Goal: Transaction & Acquisition: Purchase product/service

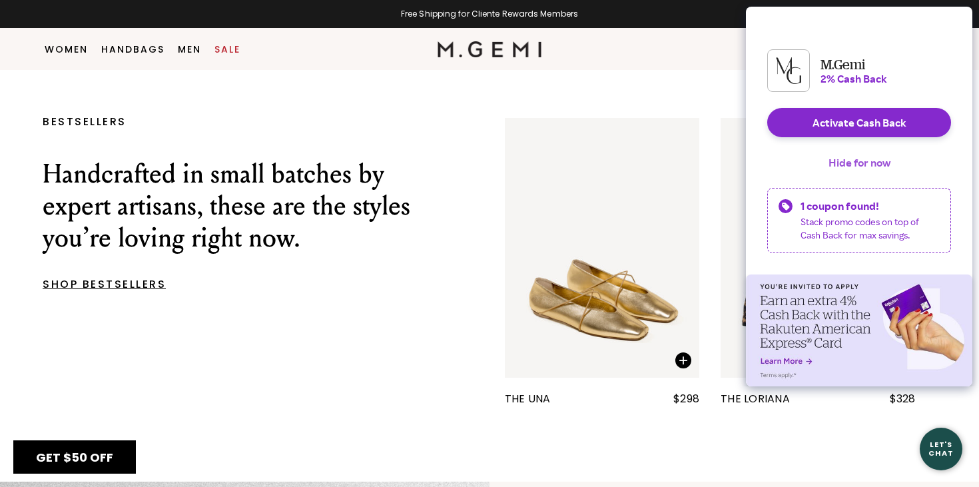
click at [830, 177] on button "Hide for now" at bounding box center [858, 162] width 83 height 29
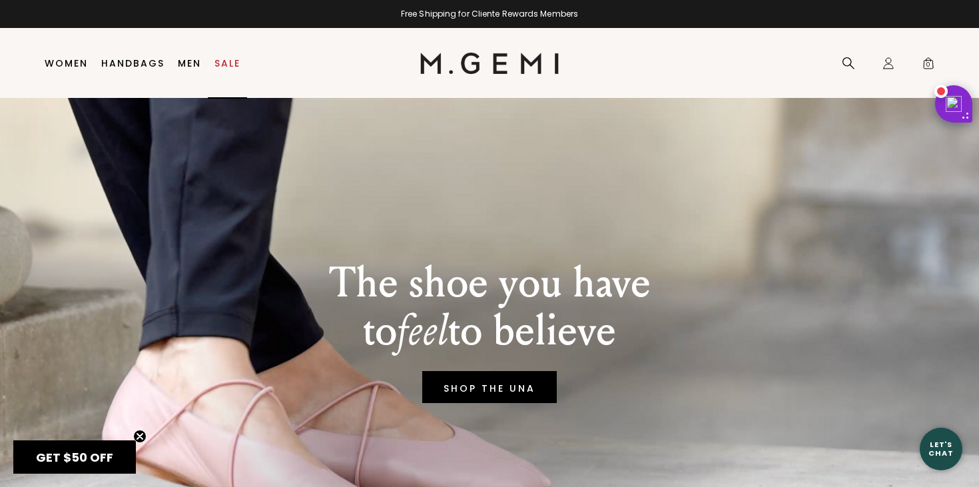
click at [222, 60] on link "Sale" at bounding box center [227, 63] width 26 height 11
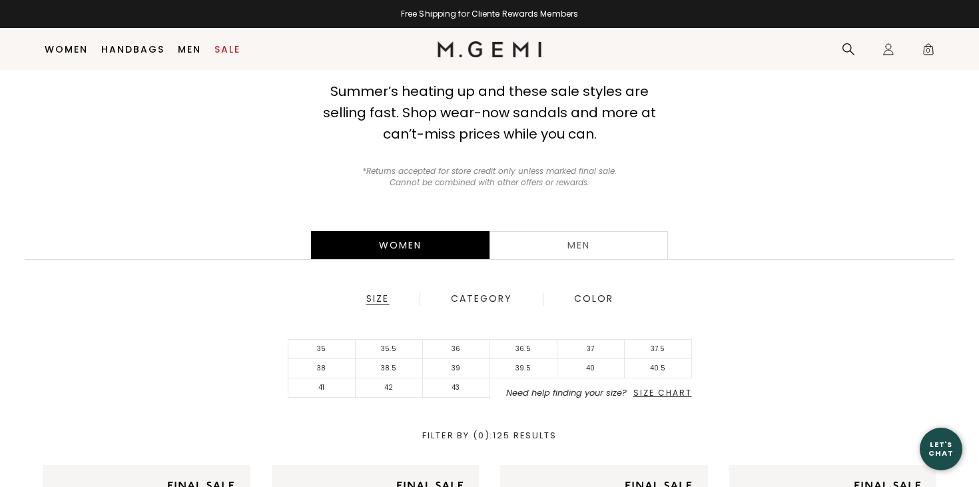
scroll to position [136, 0]
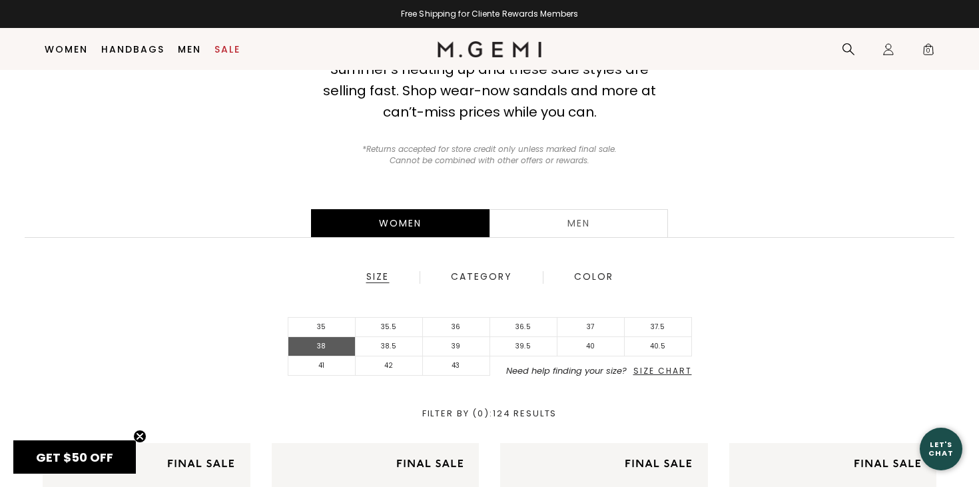
click at [328, 351] on li "38" at bounding box center [321, 346] width 67 height 19
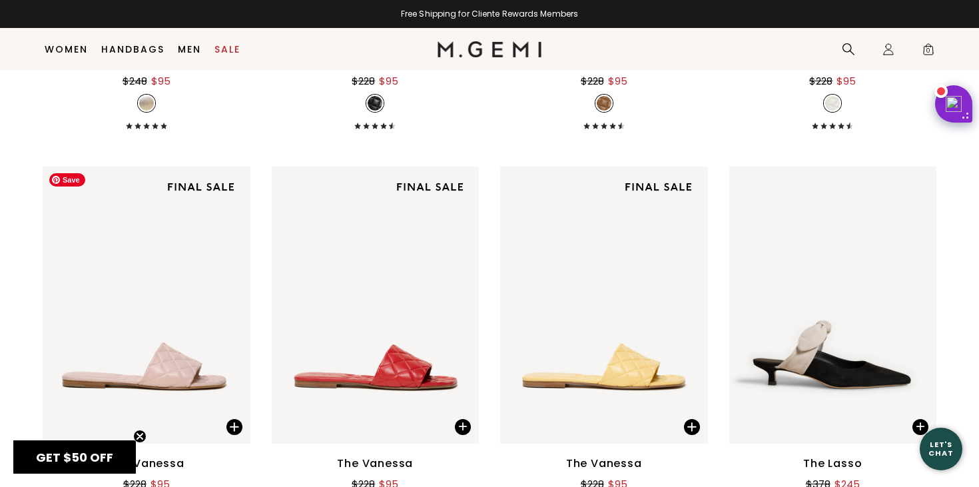
scroll to position [2689, 0]
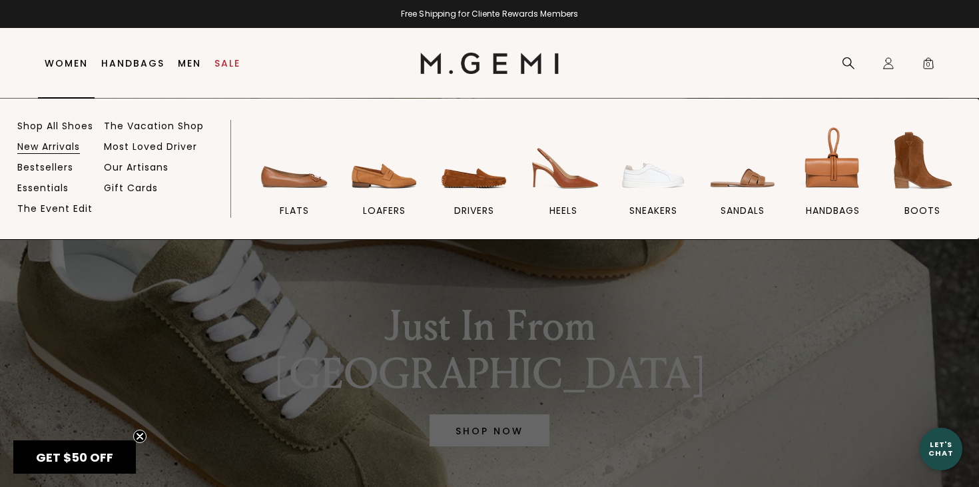
click at [65, 149] on link "New Arrivals" at bounding box center [48, 146] width 63 height 12
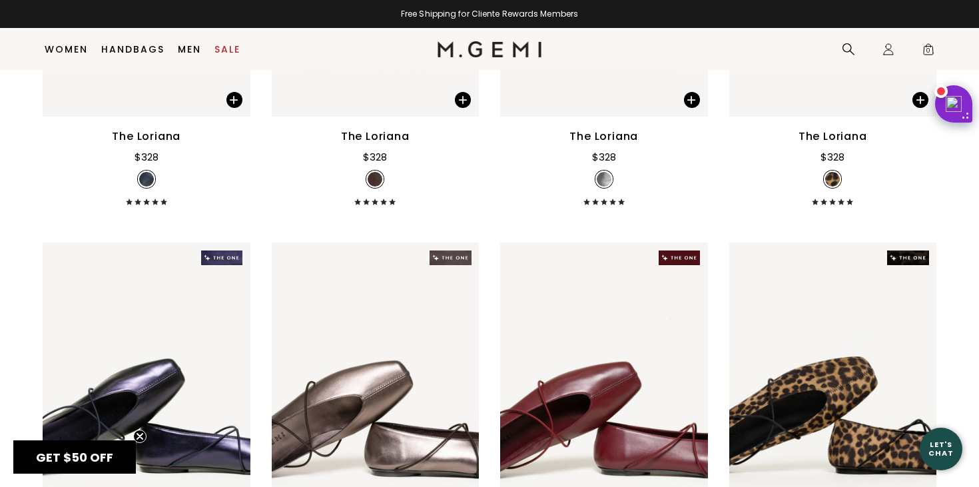
scroll to position [3607, 0]
